Goal: Task Accomplishment & Management: Manage account settings

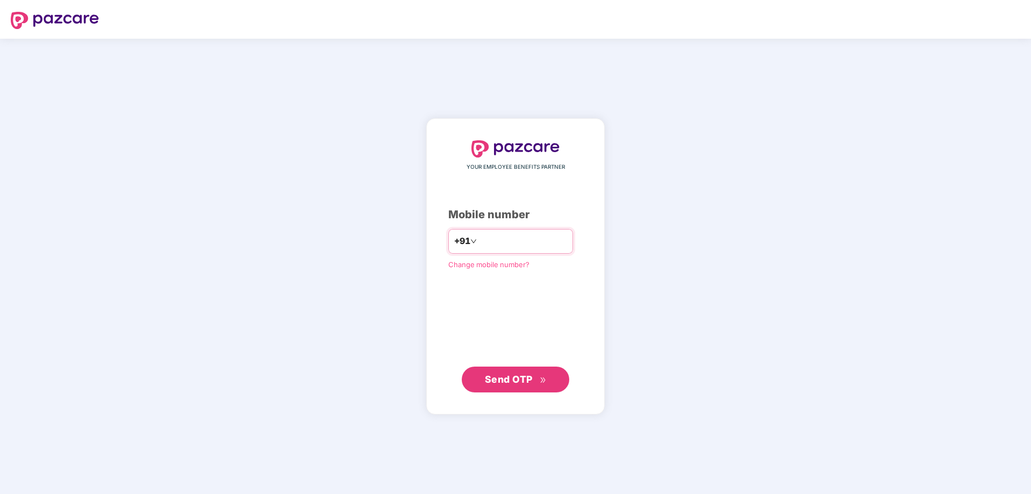
click at [479, 243] on input "number" at bounding box center [523, 241] width 88 height 17
type input "**********"
click at [521, 381] on span "Send OTP" at bounding box center [509, 379] width 48 height 11
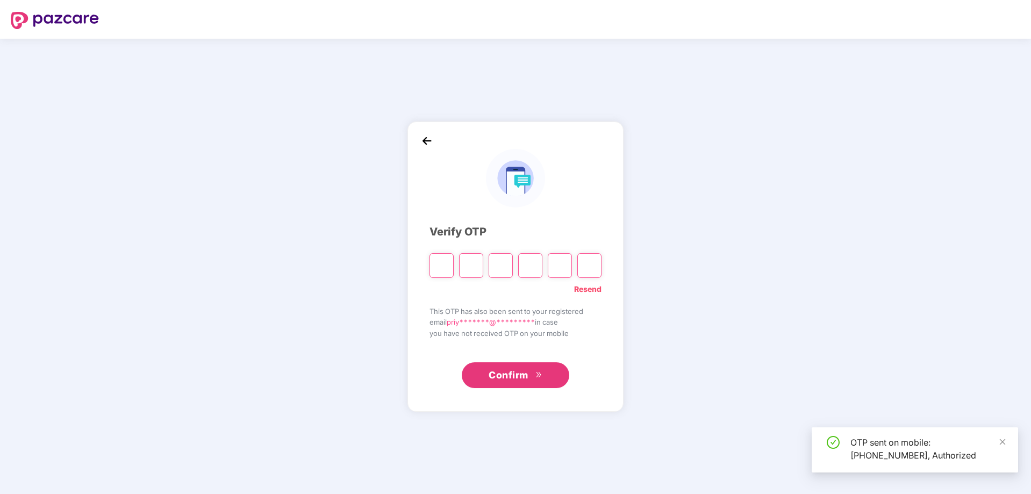
click at [437, 265] on input "Please enter verification code. Digit 1" at bounding box center [442, 265] width 24 height 25
type input "*"
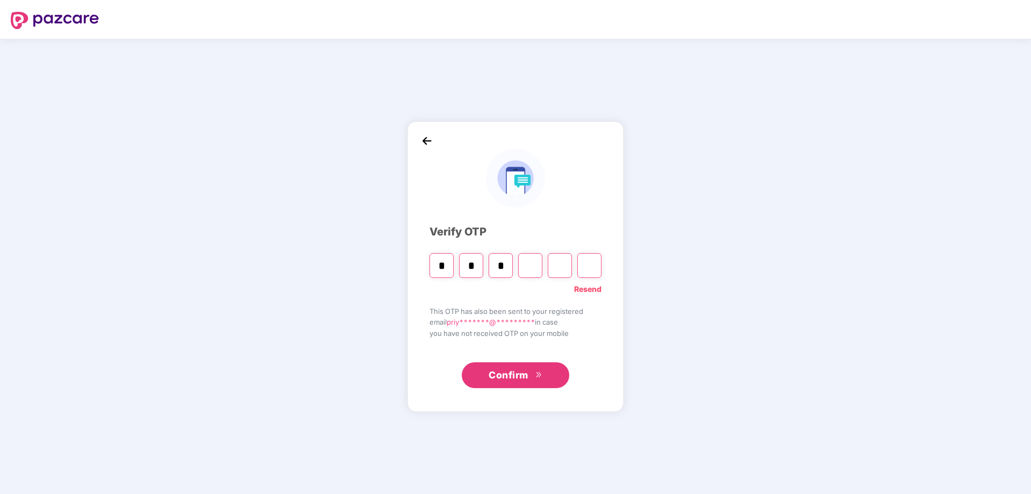
type input "*"
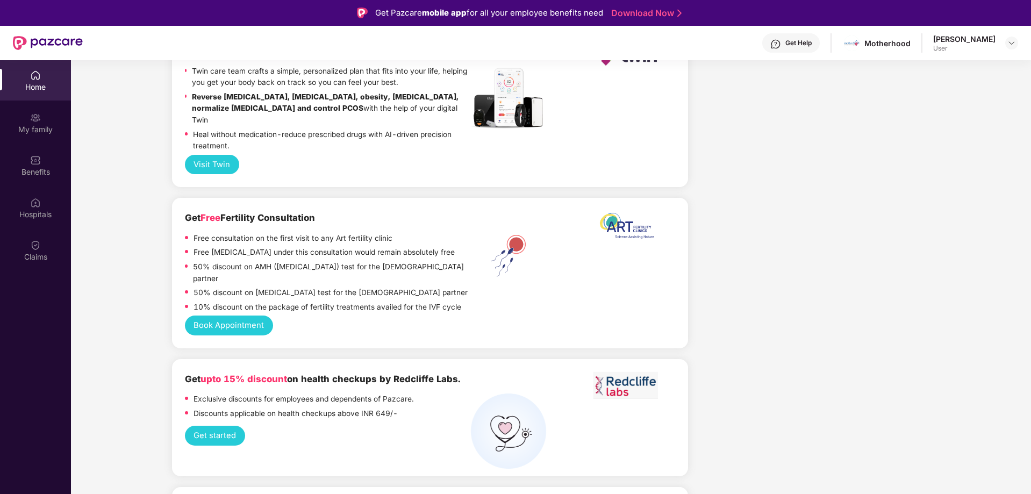
scroll to position [2158, 0]
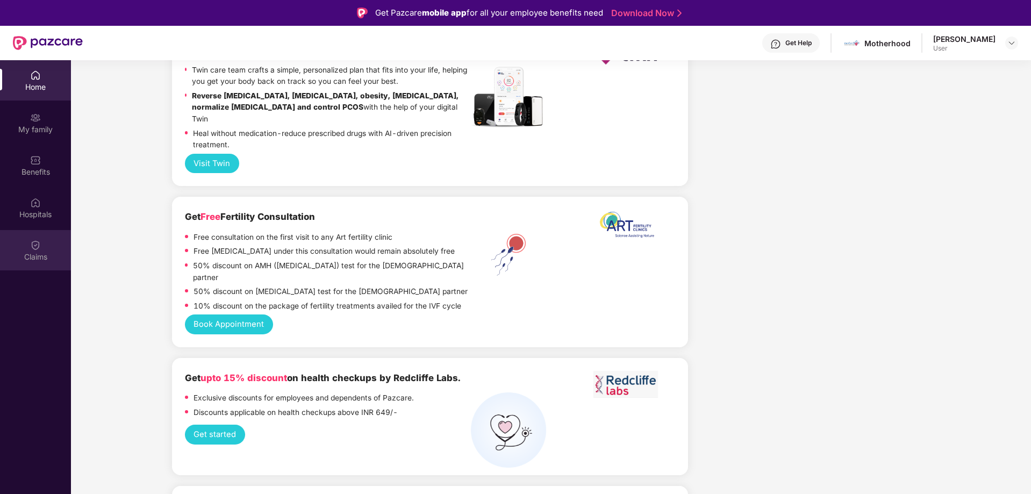
click at [38, 246] on img at bounding box center [35, 245] width 11 height 11
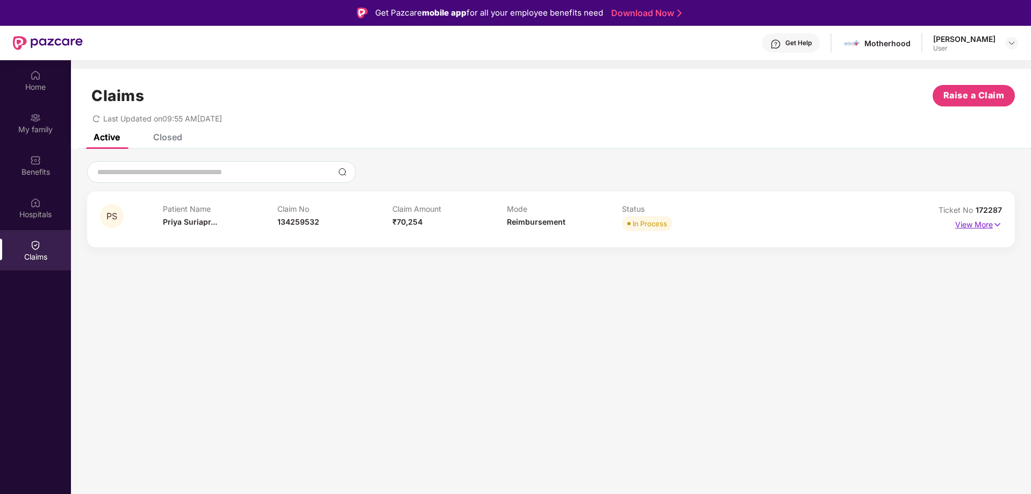
click at [994, 222] on img at bounding box center [997, 225] width 9 height 12
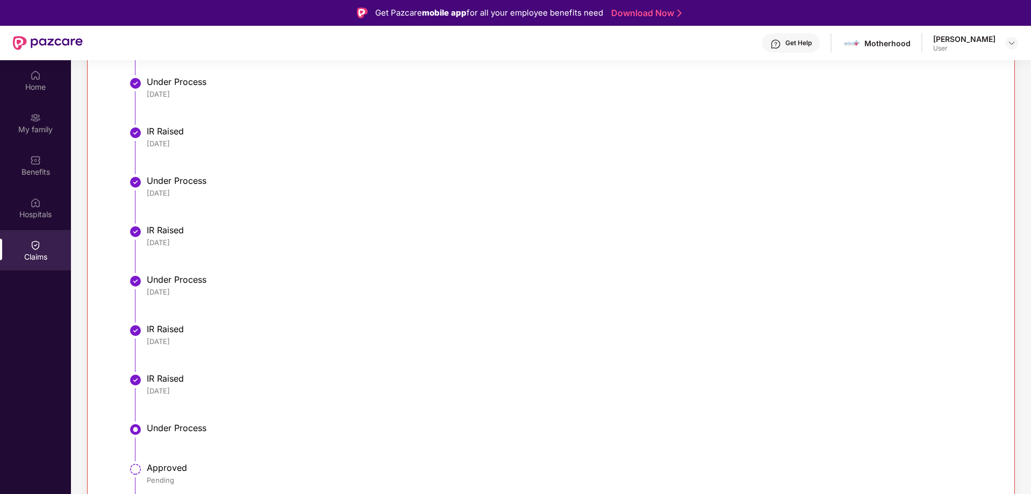
scroll to position [456, 0]
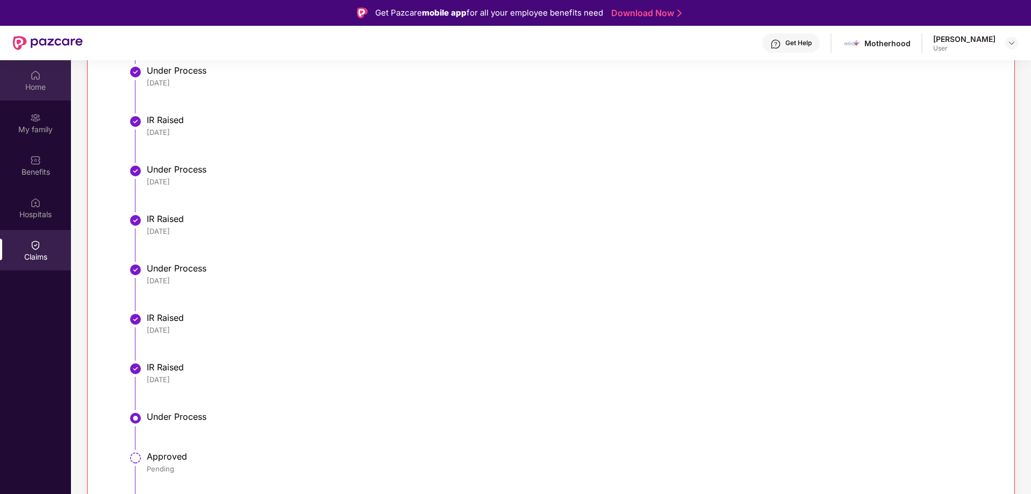
click at [40, 91] on div "Home" at bounding box center [35, 87] width 71 height 11
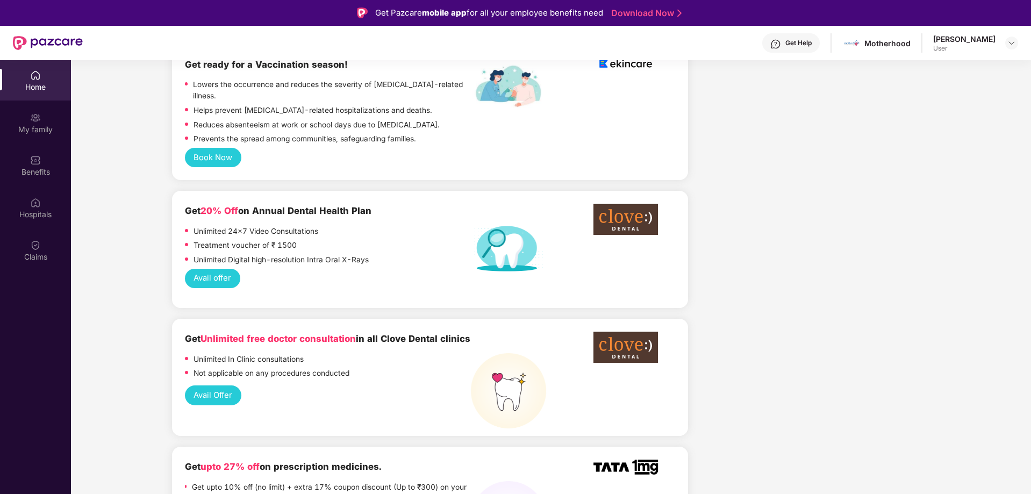
scroll to position [645, 0]
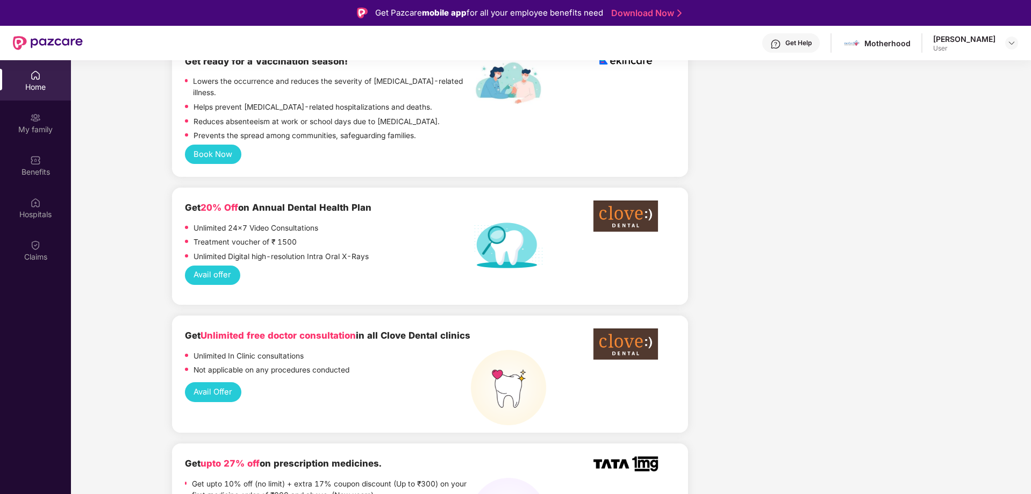
click at [929, 31] on div "Get Help Motherhood [PERSON_NAME] User" at bounding box center [551, 43] width 936 height 34
click at [984, 41] on div "[PERSON_NAME]" at bounding box center [965, 39] width 62 height 10
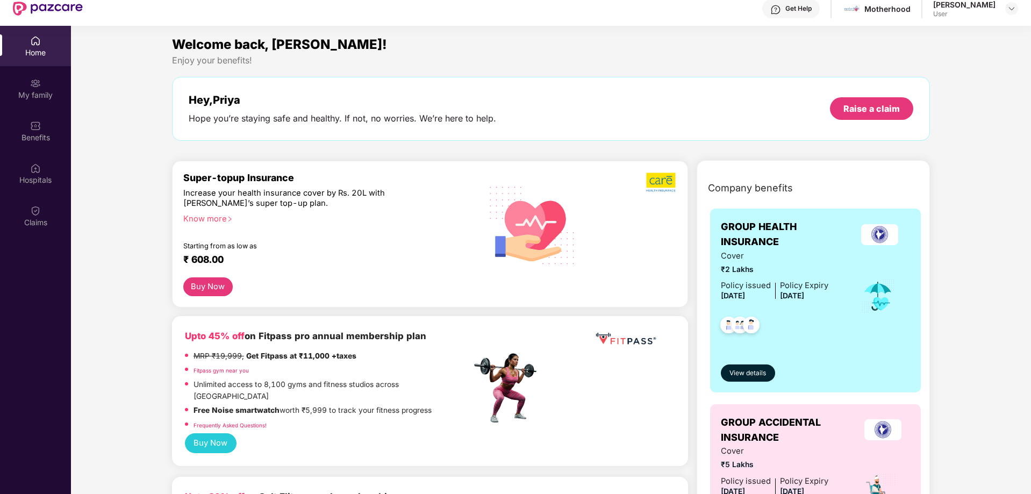
scroll to position [0, 0]
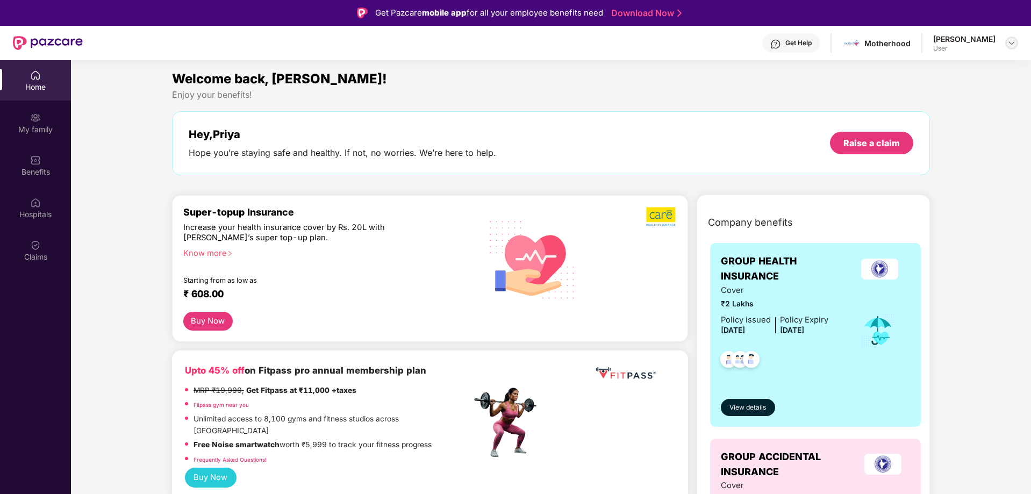
click at [1013, 45] on img at bounding box center [1012, 43] width 9 height 9
click at [907, 68] on div "Logout" at bounding box center [962, 68] width 140 height 21
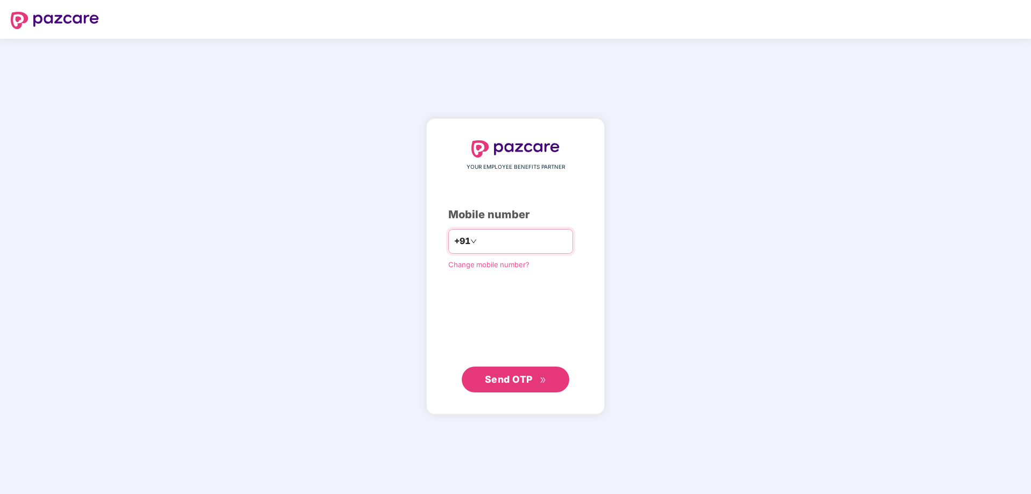
click at [518, 249] on input "number" at bounding box center [523, 241] width 88 height 17
click at [516, 244] on input "number" at bounding box center [523, 241] width 88 height 17
type input "**********"
click at [529, 381] on span "Send OTP" at bounding box center [509, 379] width 48 height 11
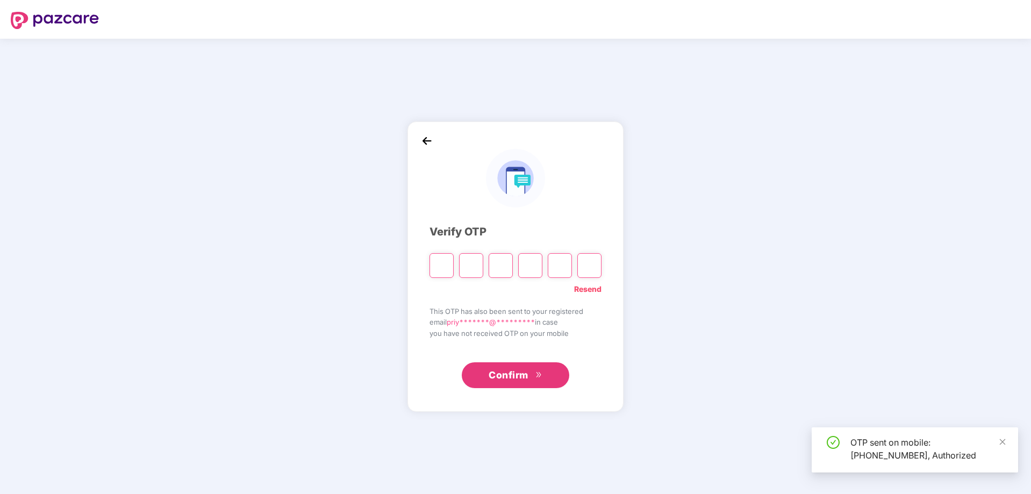
type input "*"
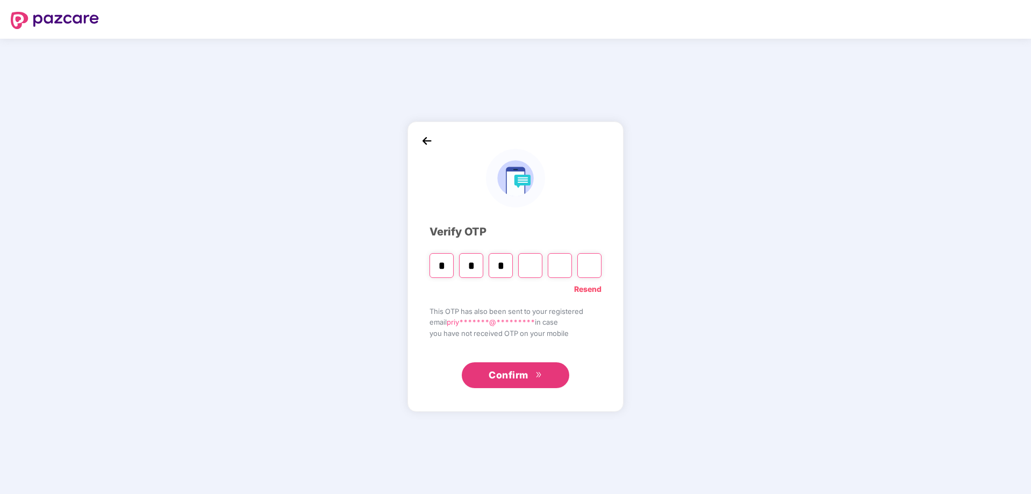
type input "*"
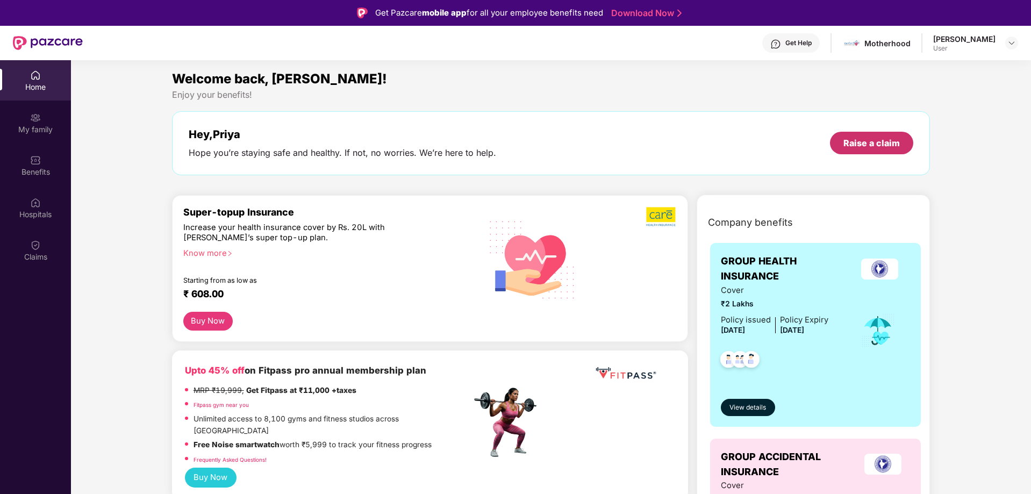
click at [883, 145] on div "Raise a claim" at bounding box center [872, 143] width 56 height 12
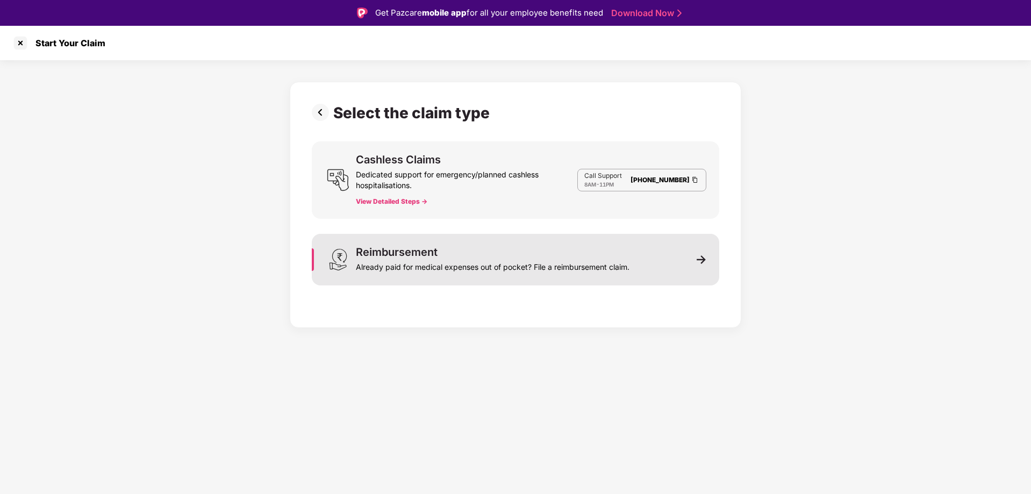
click at [413, 248] on div "Reimbursement" at bounding box center [397, 252] width 82 height 11
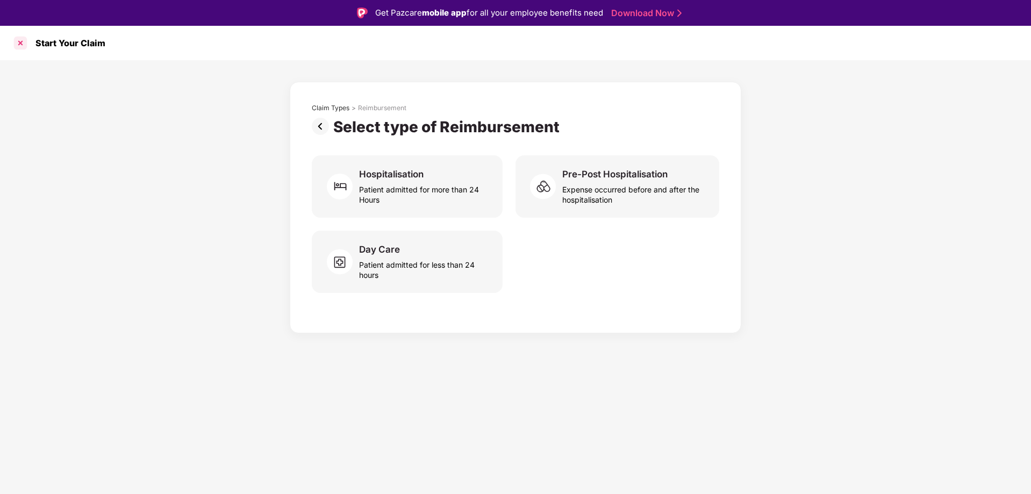
click at [20, 44] on div at bounding box center [20, 42] width 17 height 17
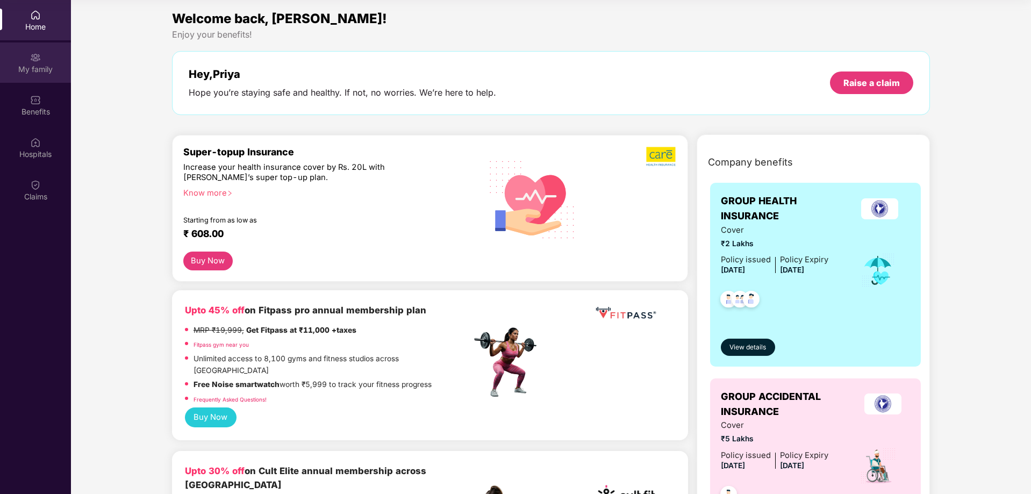
click at [28, 70] on div "My family" at bounding box center [35, 69] width 71 height 11
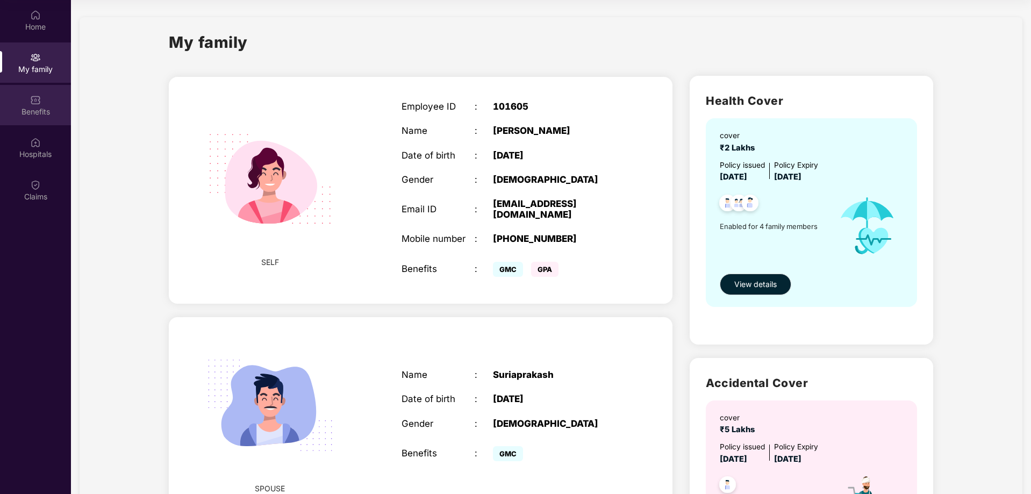
click at [38, 109] on div "Benefits" at bounding box center [35, 111] width 71 height 11
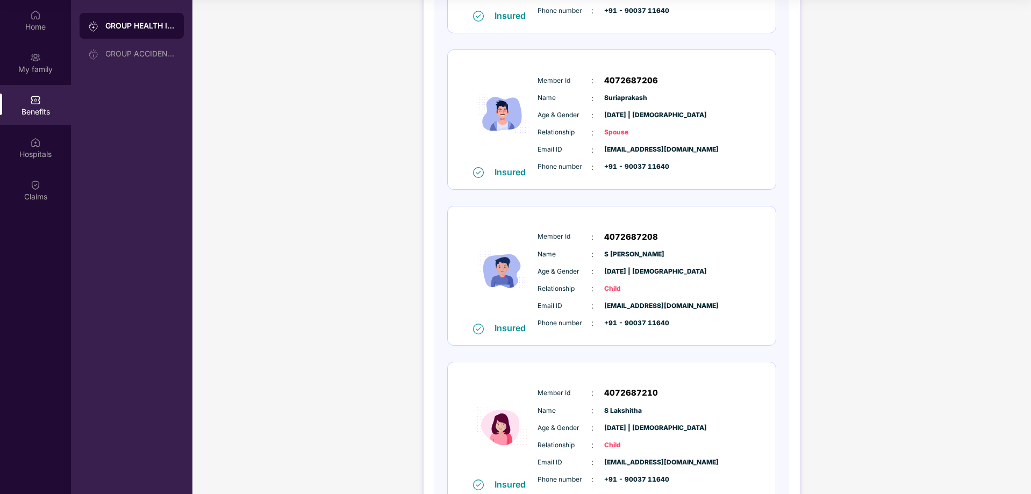
scroll to position [342, 0]
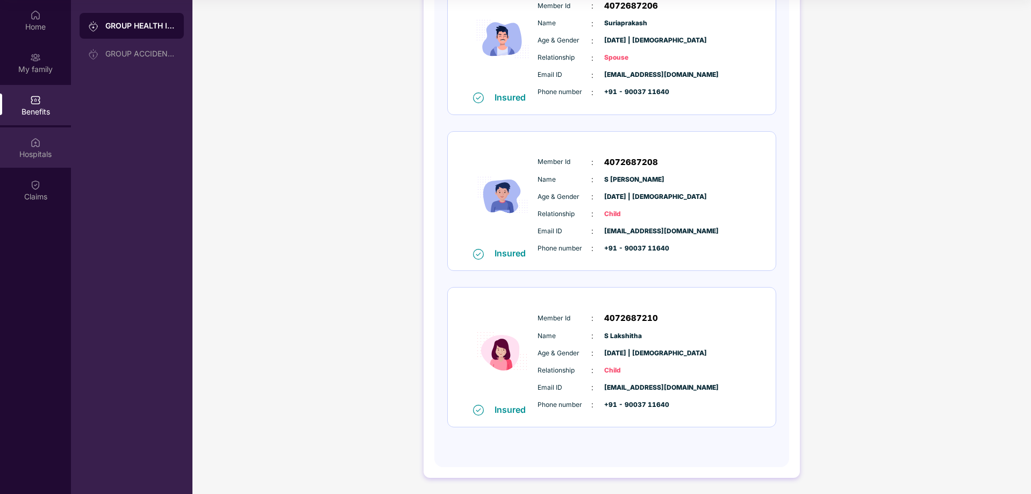
click at [29, 158] on div "Hospitals" at bounding box center [35, 153] width 71 height 11
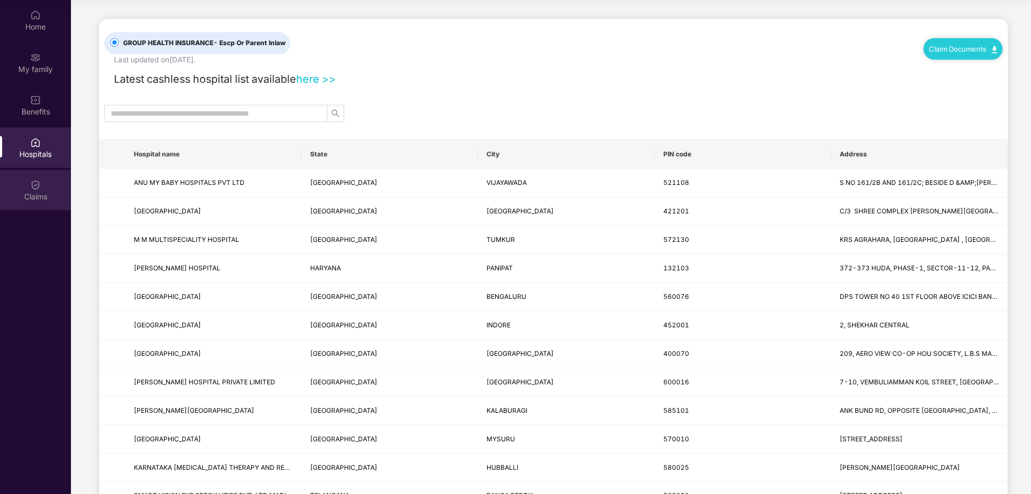
click at [41, 190] on div "Claims" at bounding box center [35, 190] width 71 height 40
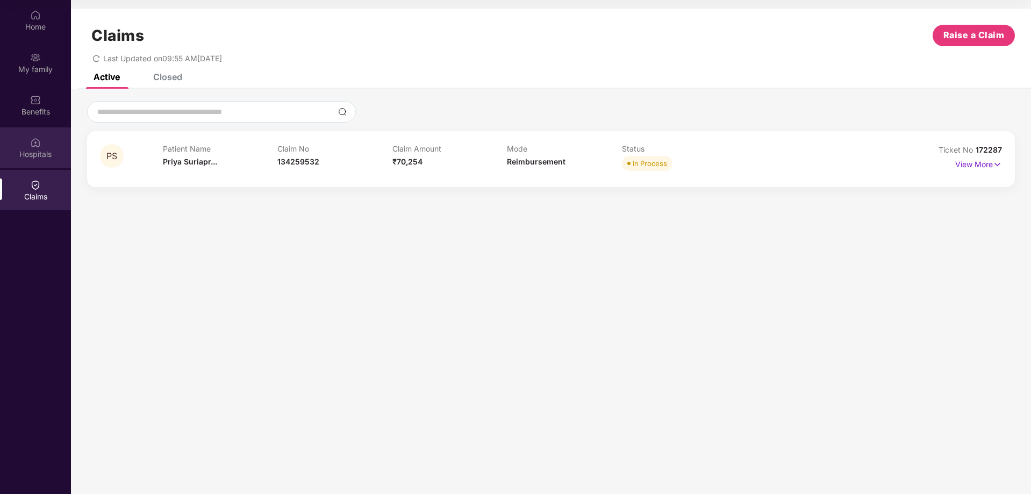
click at [39, 143] on img at bounding box center [35, 142] width 11 height 11
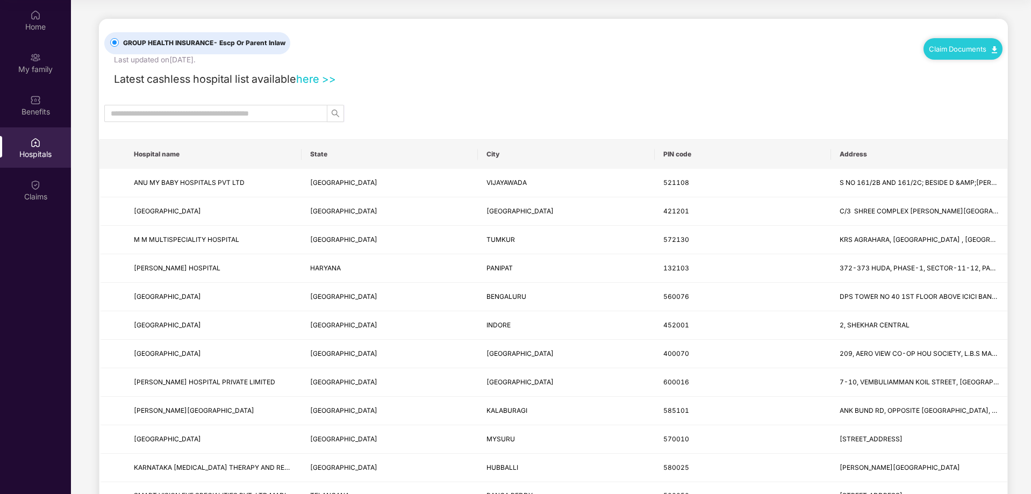
click at [957, 45] on link "Claim Documents" at bounding box center [963, 49] width 68 height 9
click at [939, 72] on link "Claim Form" at bounding box center [967, 67] width 70 height 23
click at [27, 189] on div "Claims" at bounding box center [35, 190] width 71 height 40
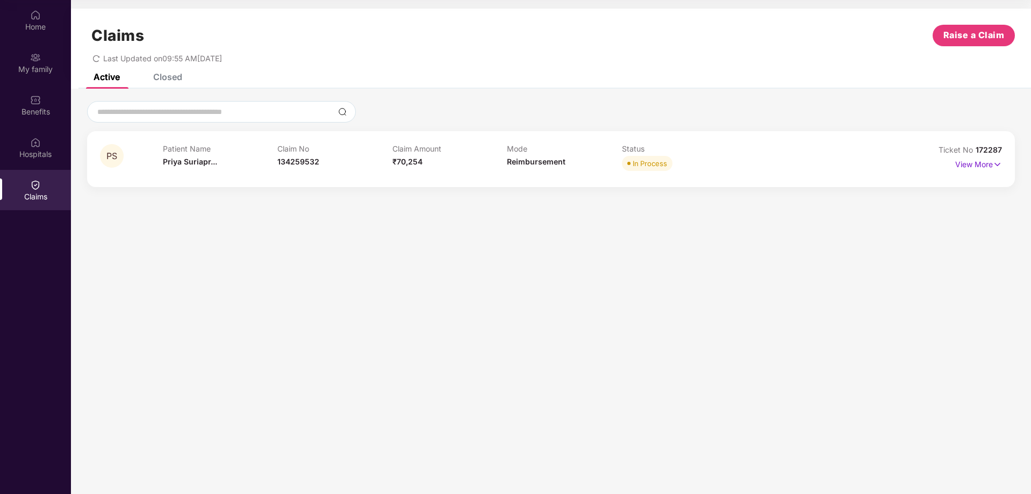
click at [653, 167] on div "In Process" at bounding box center [650, 163] width 34 height 11
click at [115, 156] on span "PS" at bounding box center [111, 156] width 11 height 9
click at [994, 166] on img at bounding box center [997, 165] width 9 height 12
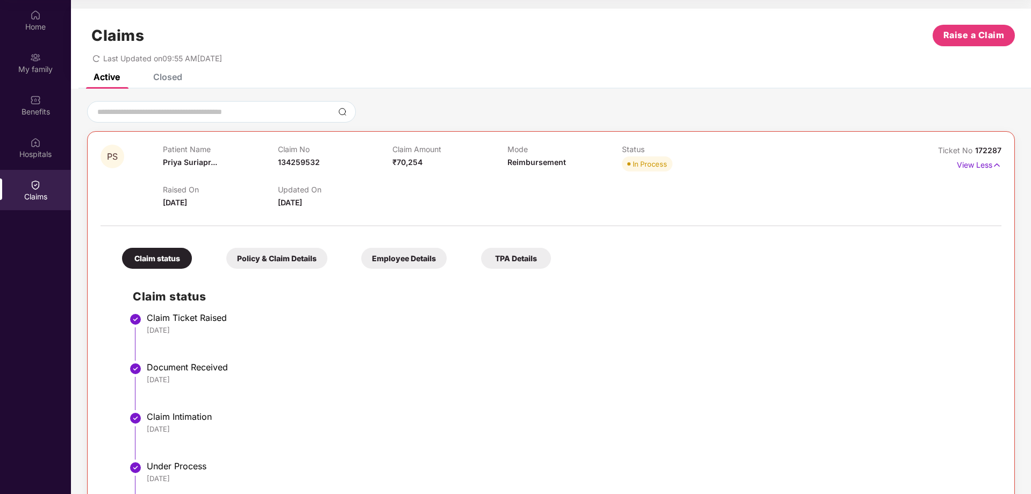
click at [247, 263] on div "Policy & Claim Details" at bounding box center [276, 258] width 101 height 21
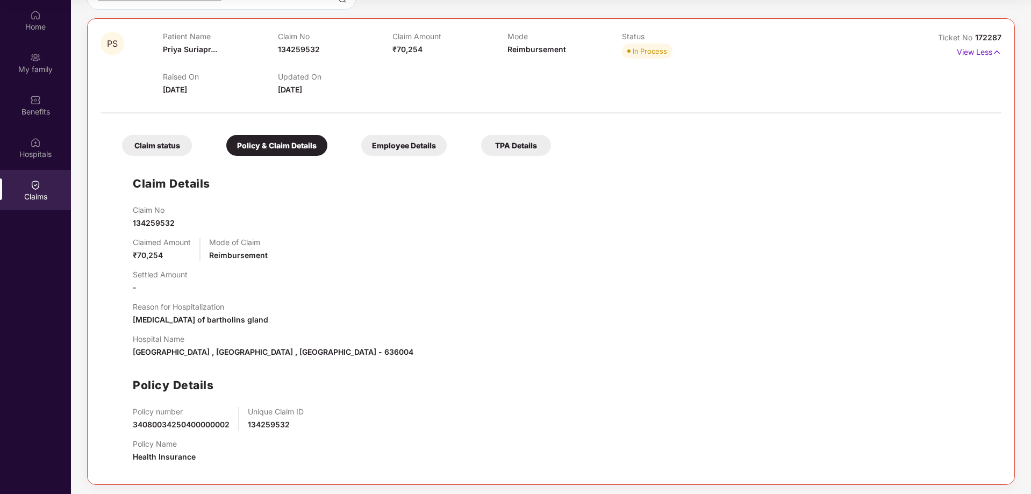
scroll to position [115, 0]
click at [403, 149] on div "Employee Details" at bounding box center [404, 143] width 86 height 21
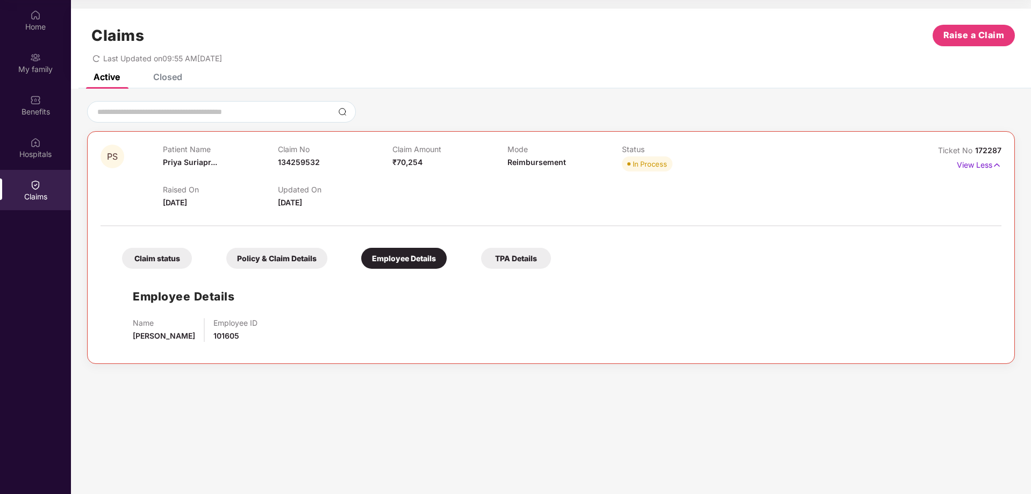
click at [153, 264] on div "Claim status" at bounding box center [157, 258] width 70 height 21
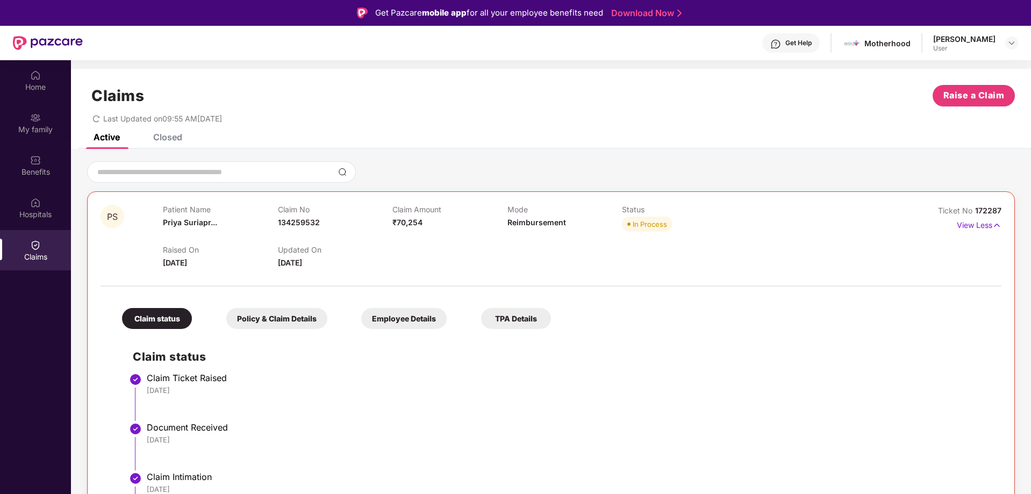
click at [972, 47] on div "User" at bounding box center [965, 48] width 62 height 9
click at [943, 30] on div "Get Help Motherhood [PERSON_NAME] User" at bounding box center [551, 43] width 936 height 34
click at [942, 38] on div "[PERSON_NAME]" at bounding box center [965, 39] width 62 height 10
click at [956, 40] on div "[PERSON_NAME]" at bounding box center [965, 39] width 62 height 10
click at [1015, 44] on img at bounding box center [1012, 43] width 9 height 9
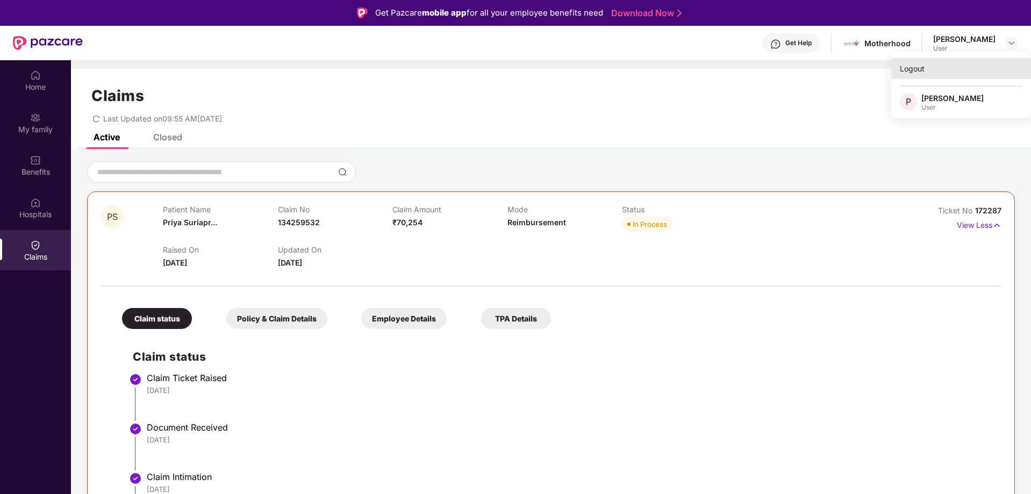
click at [920, 68] on div "Logout" at bounding box center [962, 68] width 140 height 21
